Goal: Navigation & Orientation: Go to known website

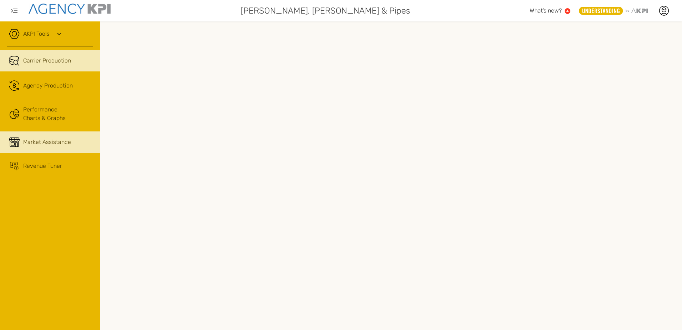
click at [19, 144] on icon at bounding box center [14, 143] width 9 height 5
